Goal: Task Accomplishment & Management: Use online tool/utility

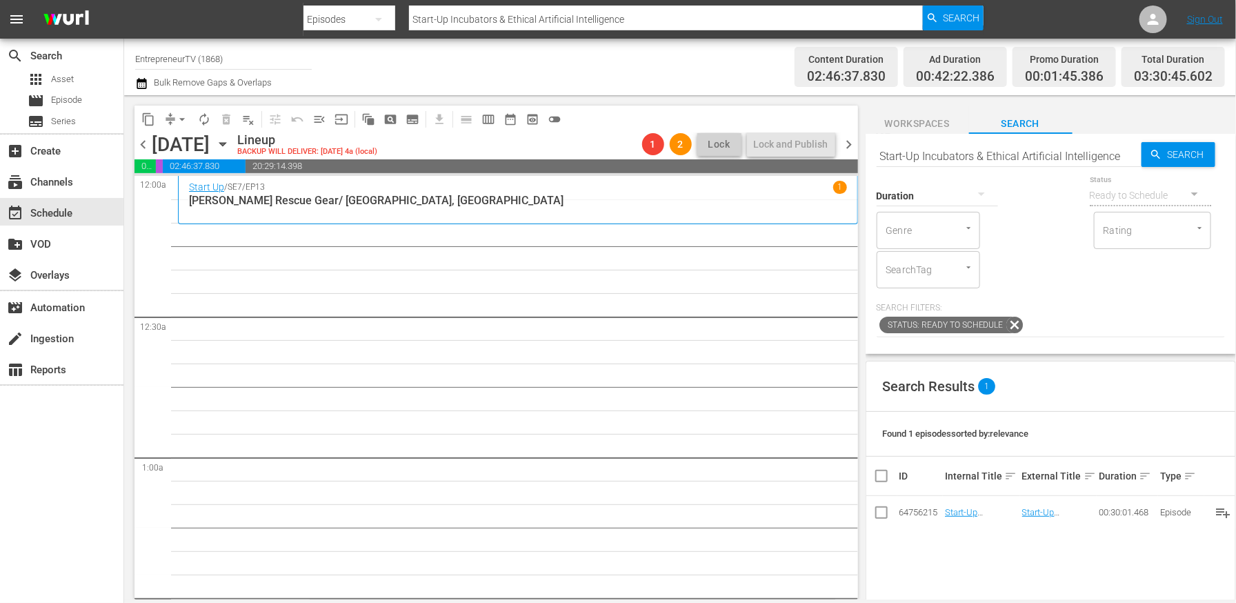
scroll to position [3483, 0]
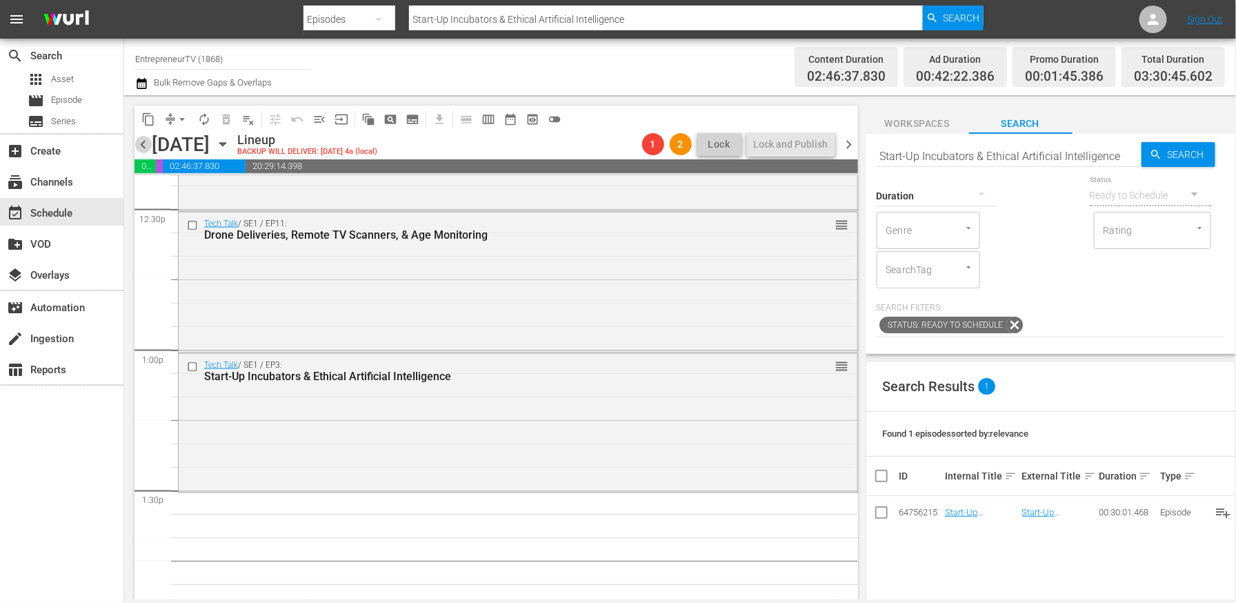
click at [145, 139] on span "chevron_left" at bounding box center [142, 144] width 17 height 17
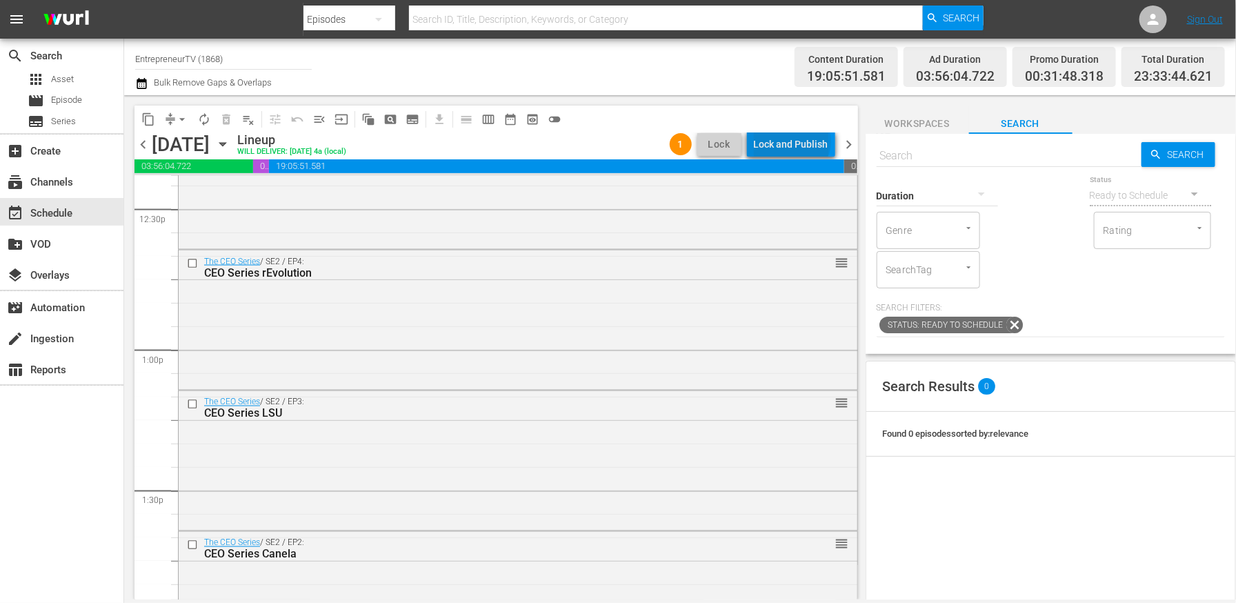
click at [795, 141] on div "Lock and Publish" at bounding box center [791, 144] width 74 height 25
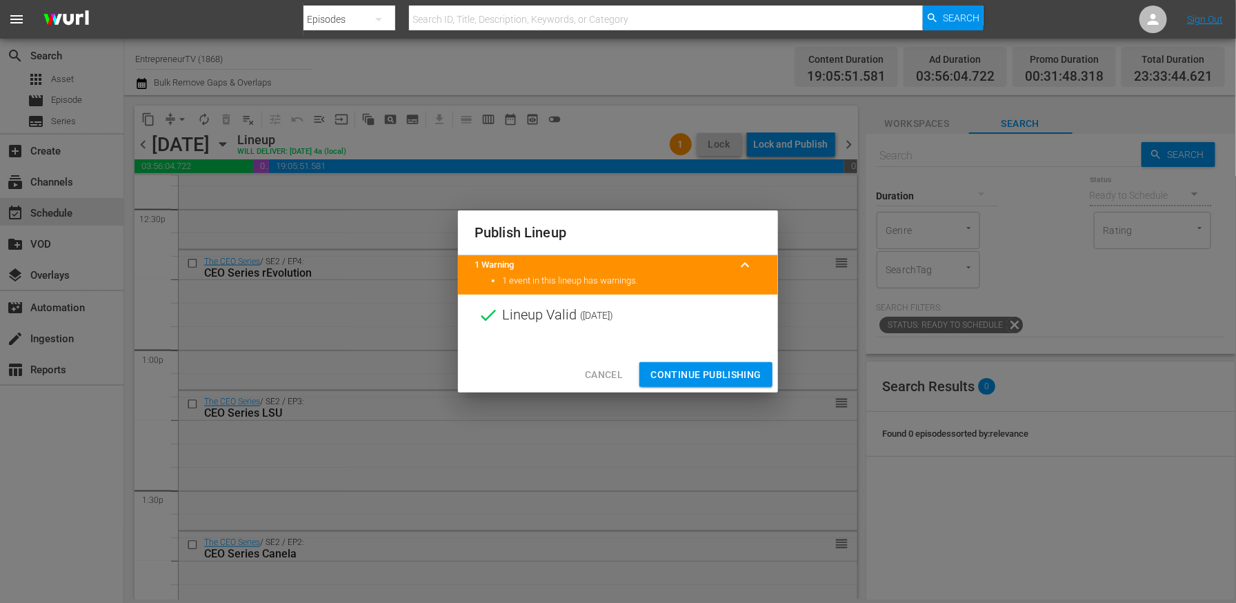
click at [689, 376] on span "Continue Publishing" at bounding box center [705, 374] width 111 height 17
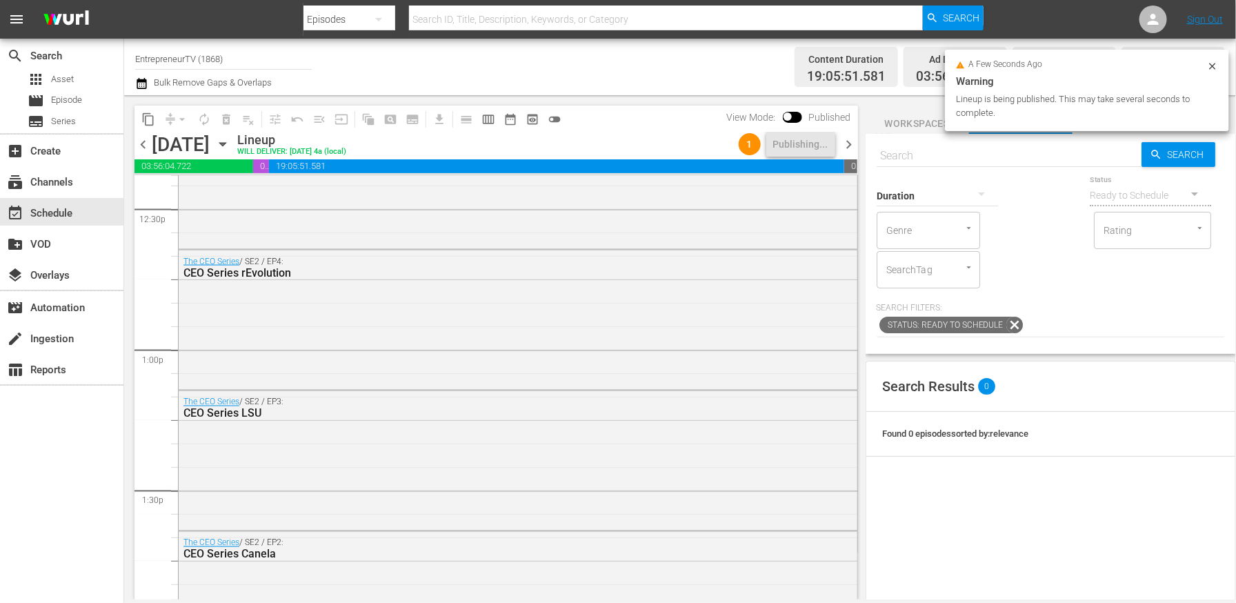
click at [845, 148] on span "chevron_right" at bounding box center [849, 144] width 17 height 17
